Goal: Task Accomplishment & Management: Complete application form

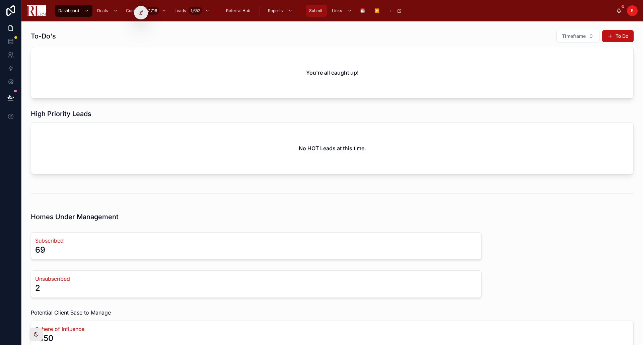
click at [311, 10] on span "Submit" at bounding box center [315, 10] width 13 height 5
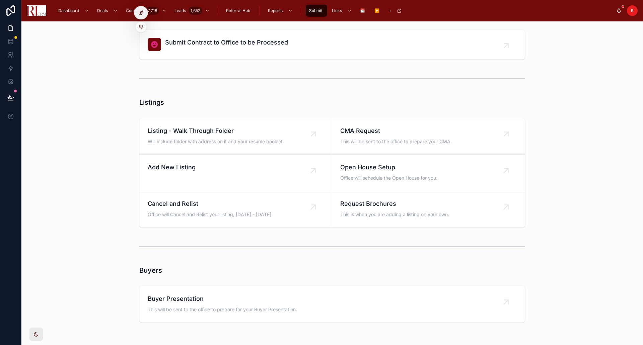
click at [143, 15] on icon at bounding box center [140, 12] width 5 height 5
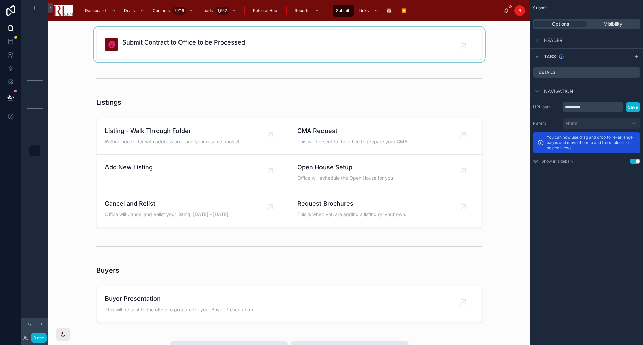
click at [286, 37] on div at bounding box center [289, 44] width 471 height 35
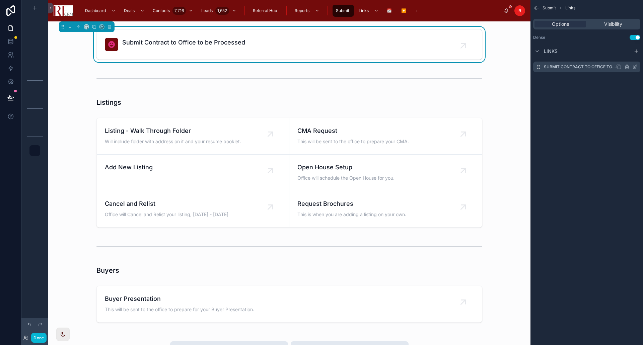
click at [634, 65] on icon "scrollable content" at bounding box center [634, 66] width 5 height 5
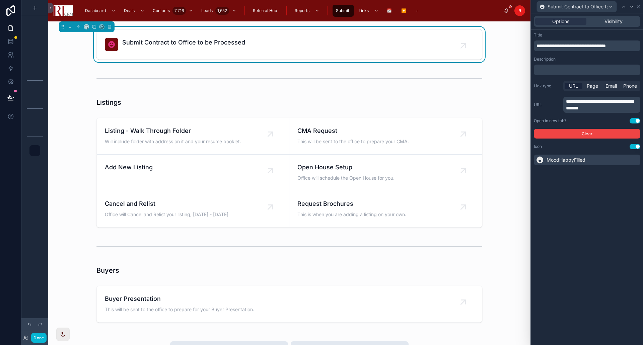
click at [581, 158] on span "MoodHappyFilled" at bounding box center [565, 160] width 39 height 7
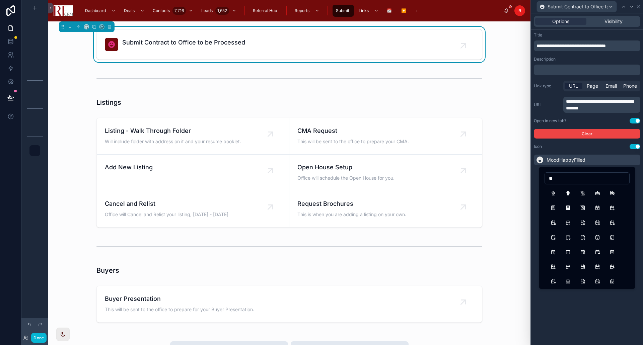
type input "*"
click at [568, 180] on input "******" at bounding box center [587, 178] width 84 height 9
drag, startPoint x: 567, startPoint y: 179, endPoint x: 551, endPoint y: 179, distance: 16.7
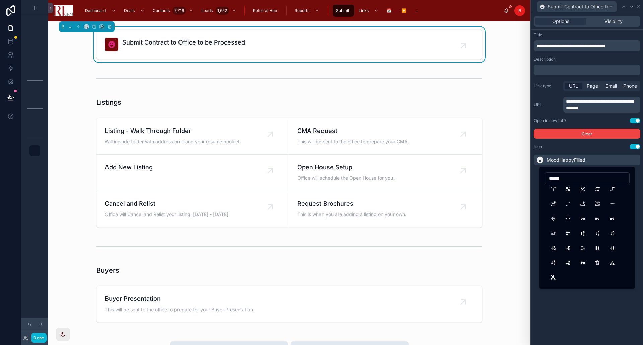
click at [551, 179] on input "******" at bounding box center [587, 178] width 84 height 9
type input "*"
drag, startPoint x: 567, startPoint y: 179, endPoint x: 533, endPoint y: 176, distance: 34.9
click at [533, 176] on div "**********" at bounding box center [321, 172] width 643 height 345
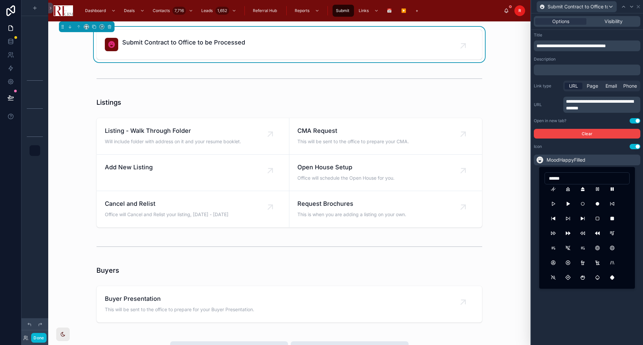
drag, startPoint x: 567, startPoint y: 178, endPoint x: 547, endPoint y: 176, distance: 20.1
click at [547, 176] on input "******" at bounding box center [587, 178] width 84 height 9
type input "*********"
click at [600, 276] on button "BrandTelegram" at bounding box center [597, 277] width 12 height 12
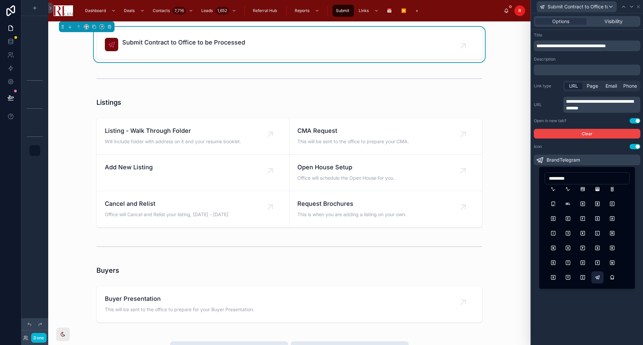
scroll to position [0, 0]
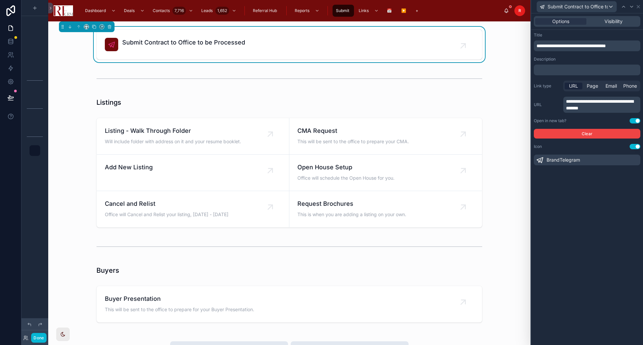
click at [588, 161] on div "BrandTelegram" at bounding box center [587, 160] width 106 height 11
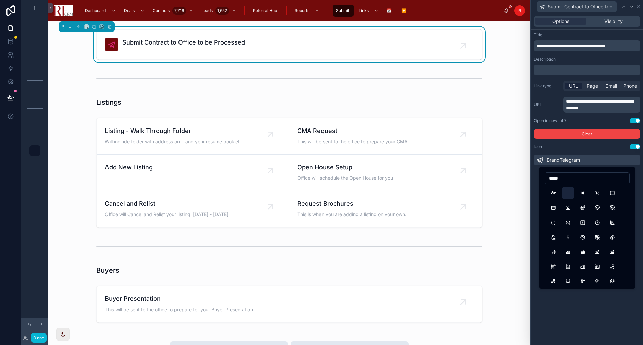
type input "*****"
click at [567, 192] on button "Artboard" at bounding box center [568, 193] width 12 height 12
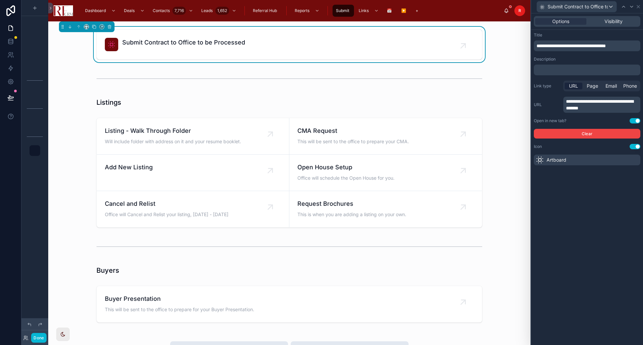
click at [576, 158] on div "Artboard" at bounding box center [587, 160] width 106 height 11
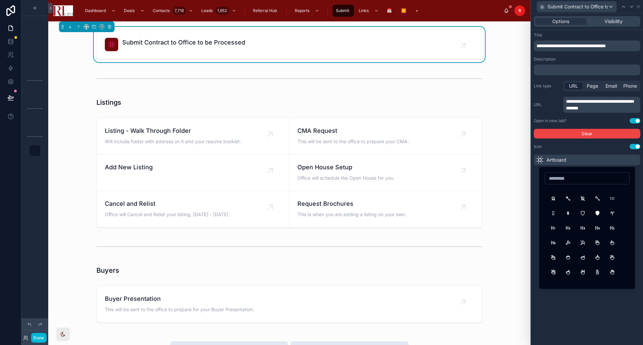
scroll to position [7431, 0]
click at [583, 258] on button "HandRock" at bounding box center [582, 259] width 12 height 12
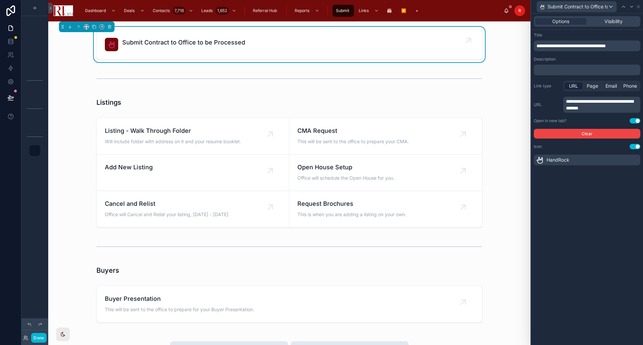
click at [111, 48] on icon at bounding box center [111, 45] width 8 height 8
click at [625, 146] on div "Icon Use setting" at bounding box center [587, 146] width 106 height 5
click at [620, 160] on div "HandRock" at bounding box center [587, 160] width 106 height 11
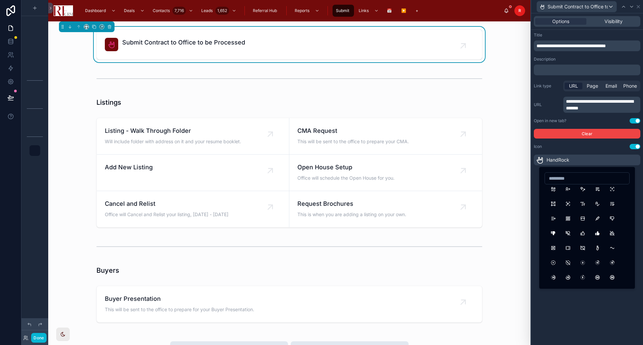
scroll to position [13423, 0]
click at [584, 247] on button "ThumbUp" at bounding box center [582, 247] width 12 height 12
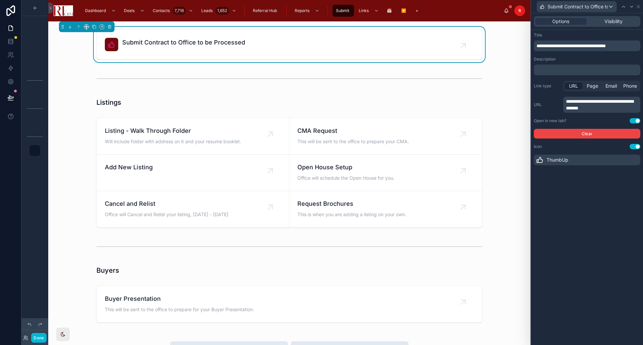
click at [575, 160] on div "ThumbUp" at bounding box center [587, 160] width 106 height 11
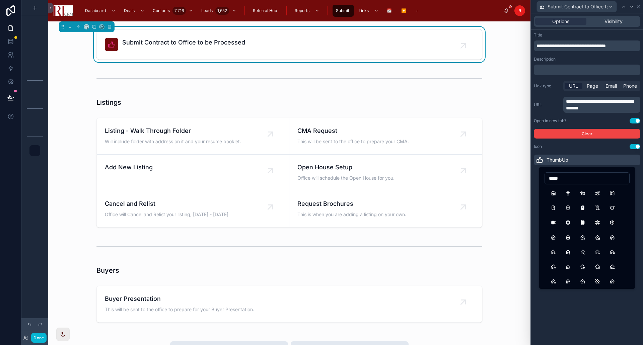
type input "*****"
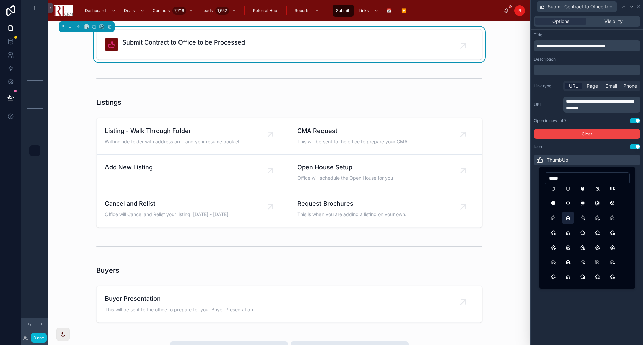
click at [568, 220] on button "Home2" at bounding box center [568, 218] width 12 height 12
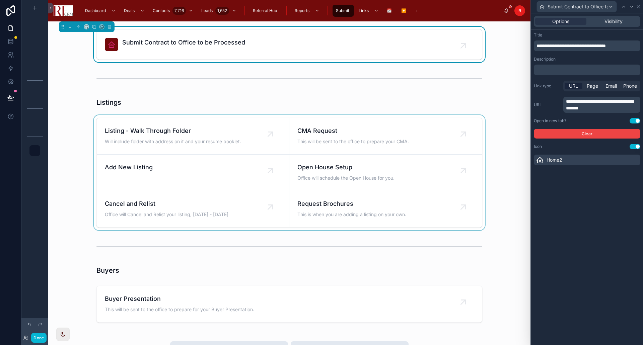
click at [500, 120] on div at bounding box center [289, 172] width 471 height 115
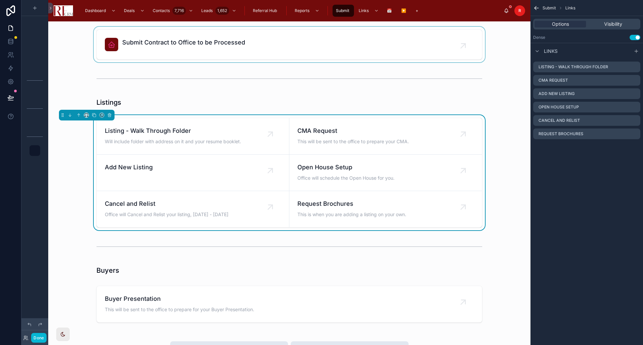
click at [120, 44] on div at bounding box center [289, 44] width 471 height 35
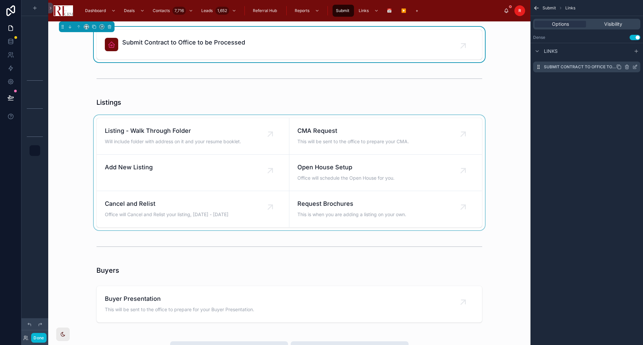
click at [635, 65] on icon "scrollable content" at bounding box center [634, 66] width 5 height 5
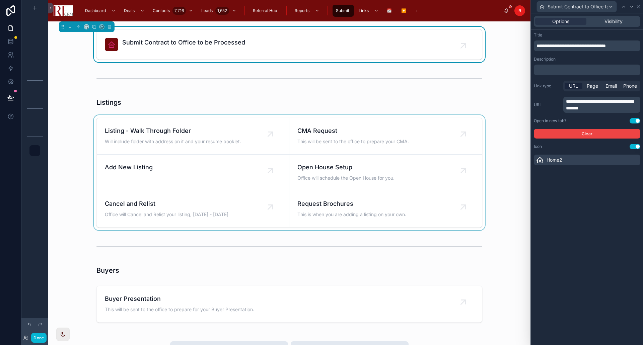
click at [611, 148] on div "Icon Use setting" at bounding box center [587, 146] width 106 height 5
click at [612, 21] on span "Visibility" at bounding box center [613, 21] width 18 height 7
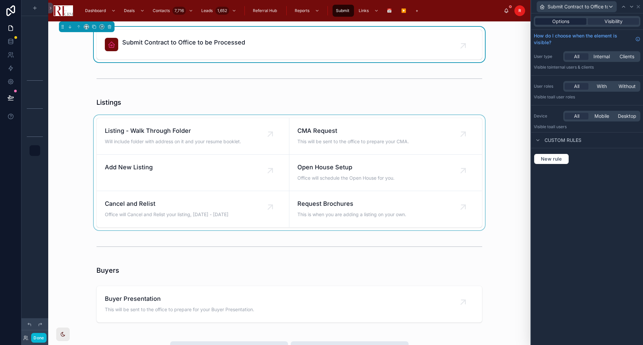
click at [564, 22] on span "Options" at bounding box center [560, 21] width 17 height 7
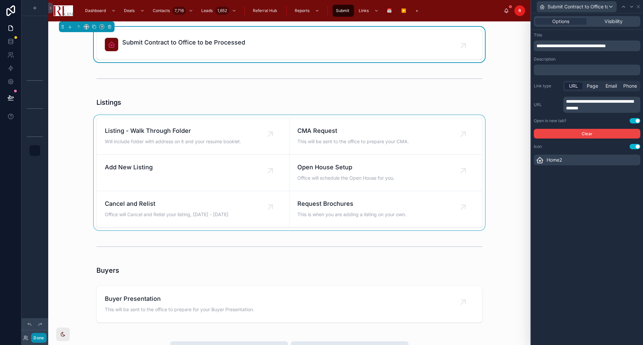
click at [40, 336] on button "Done" at bounding box center [38, 338] width 15 height 10
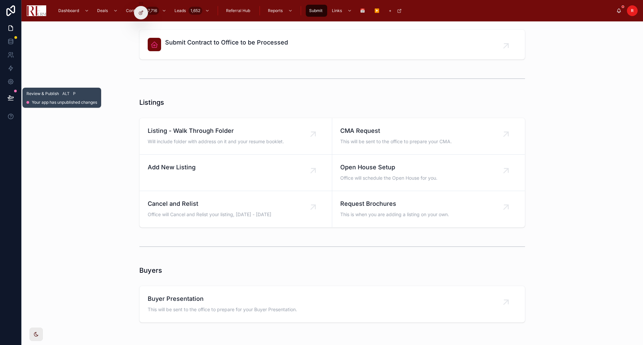
click at [14, 97] on icon at bounding box center [10, 97] width 7 height 7
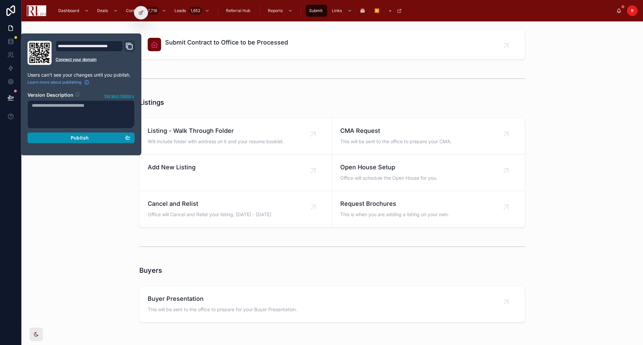
click at [74, 139] on span "Publish" at bounding box center [80, 138] width 18 height 6
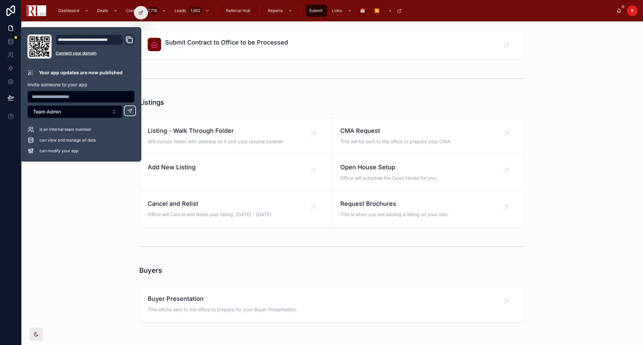
drag, startPoint x: 631, startPoint y: 39, endPoint x: 631, endPoint y: 34, distance: 4.7
click at [631, 39] on div "Submit Contract to Office to be Processed" at bounding box center [332, 44] width 611 height 35
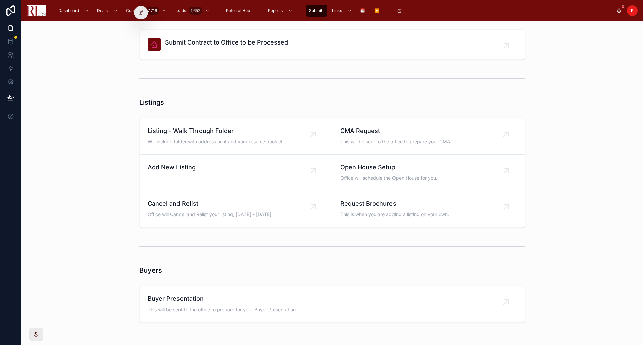
click at [628, 13] on div "R" at bounding box center [632, 10] width 11 height 11
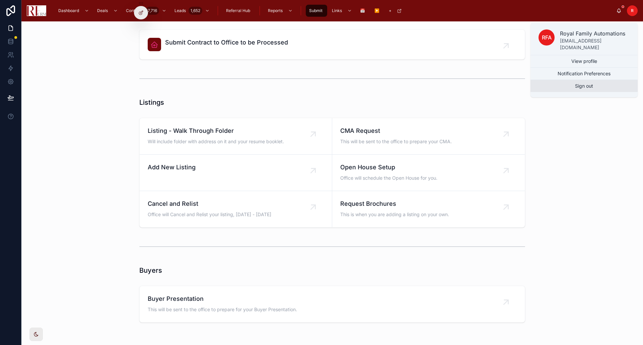
click at [593, 85] on button "Sign out" at bounding box center [583, 86] width 107 height 12
